Goal: Check status: Check status

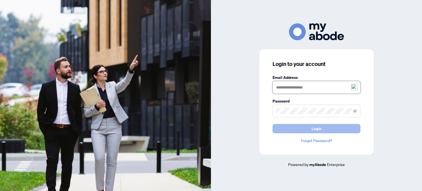
type input "**********"
click at [319, 131] on span "Login" at bounding box center [317, 128] width 10 height 9
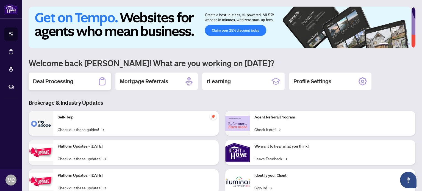
click at [65, 83] on h2 "Deal Processing" at bounding box center [53, 81] width 40 height 8
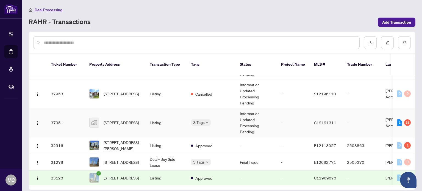
scroll to position [57, 0]
click at [123, 175] on span "2110-7 Concorde Pl, Toronto, Ontario M3C 3N4, Canada" at bounding box center [121, 178] width 35 height 6
click at [117, 120] on span "2110-7 Concorde Place, North York, ON, Canada" at bounding box center [121, 123] width 35 height 6
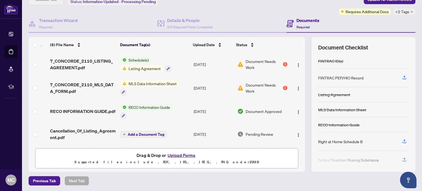
scroll to position [11, 0]
